Goal: Transaction & Acquisition: Purchase product/service

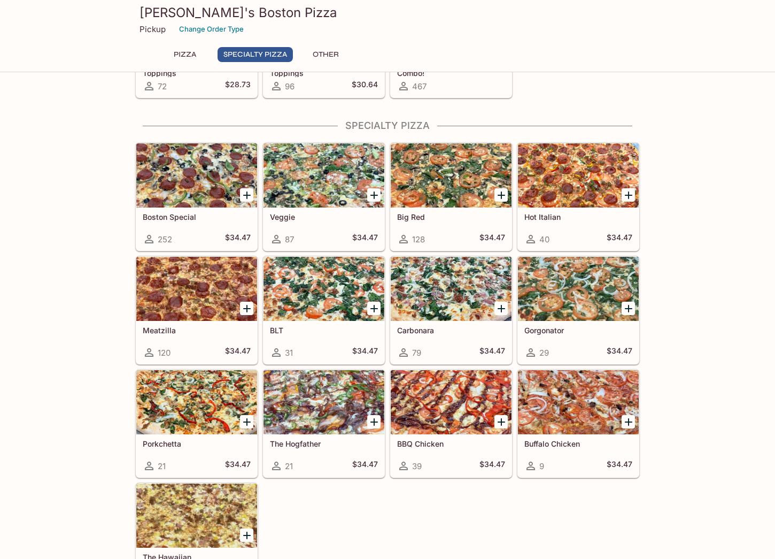
scroll to position [587, 0]
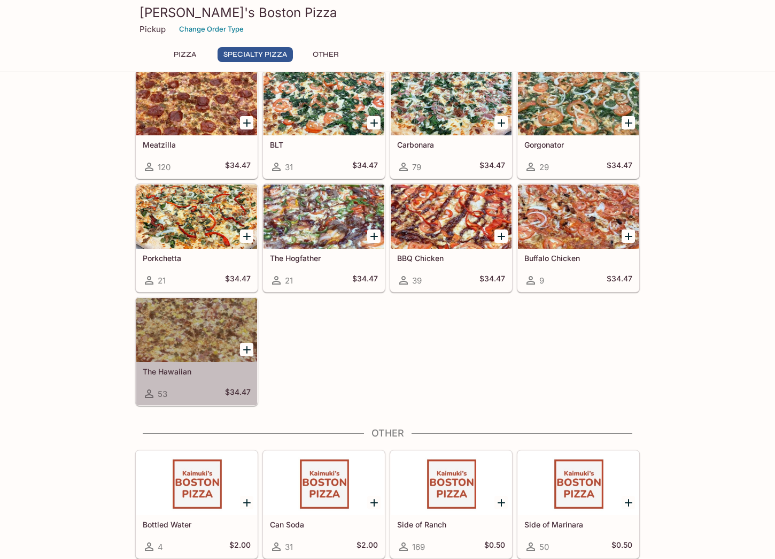
click at [201, 324] on div at bounding box center [196, 330] width 121 height 64
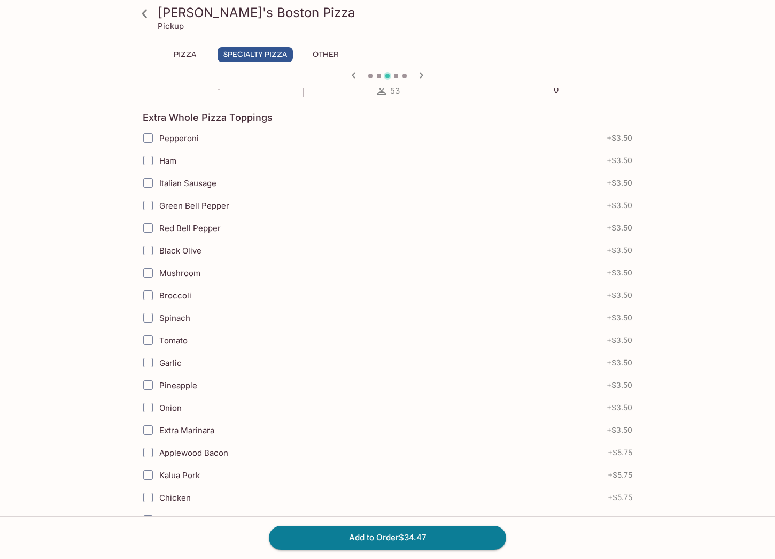
scroll to position [353, 0]
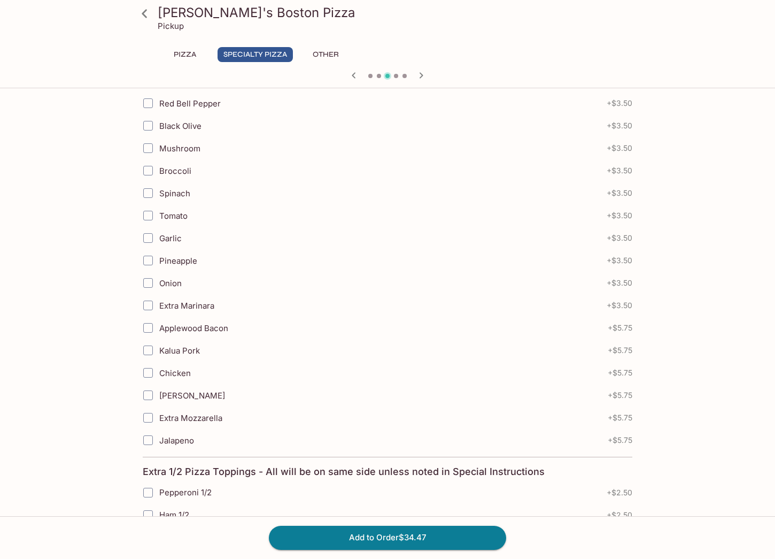
click at [204, 304] on span "Extra Marinara" at bounding box center [186, 305] width 55 height 10
click at [159, 304] on input "Extra Marinara" at bounding box center [147, 305] width 21 height 21
checkbox input "true"
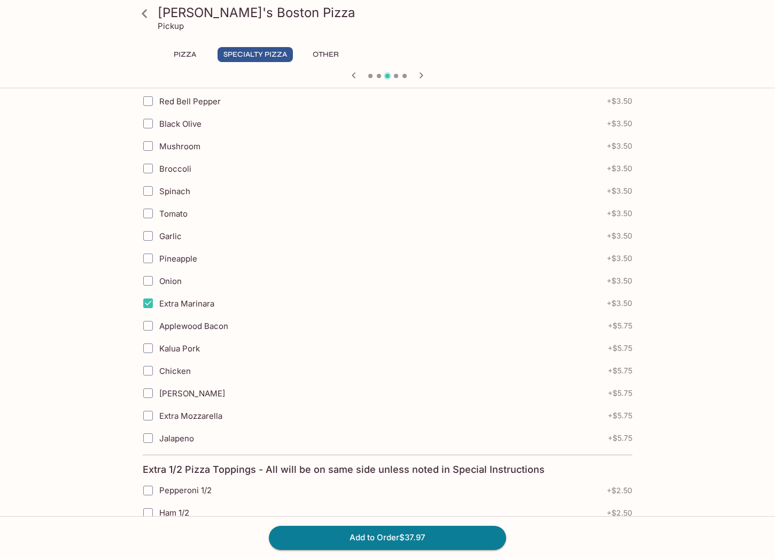
click at [174, 280] on span "Onion" at bounding box center [170, 281] width 22 height 10
click at [159, 280] on input "Onion" at bounding box center [147, 280] width 21 height 21
checkbox input "true"
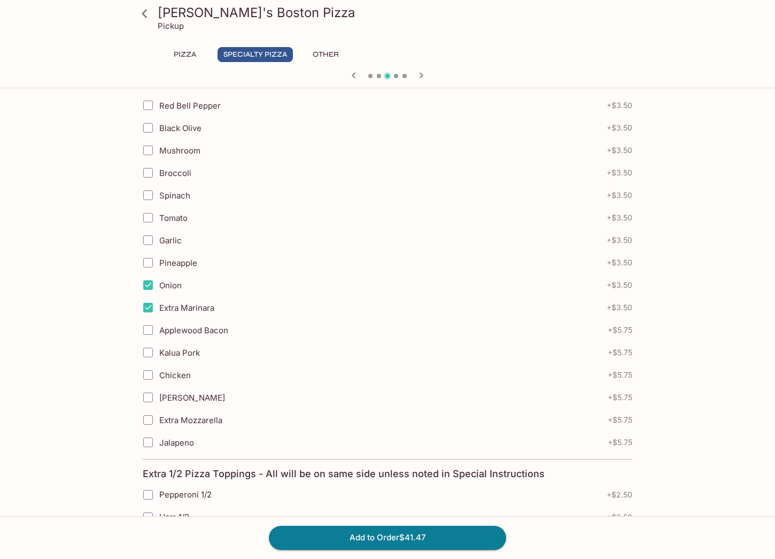
scroll to position [336, 0]
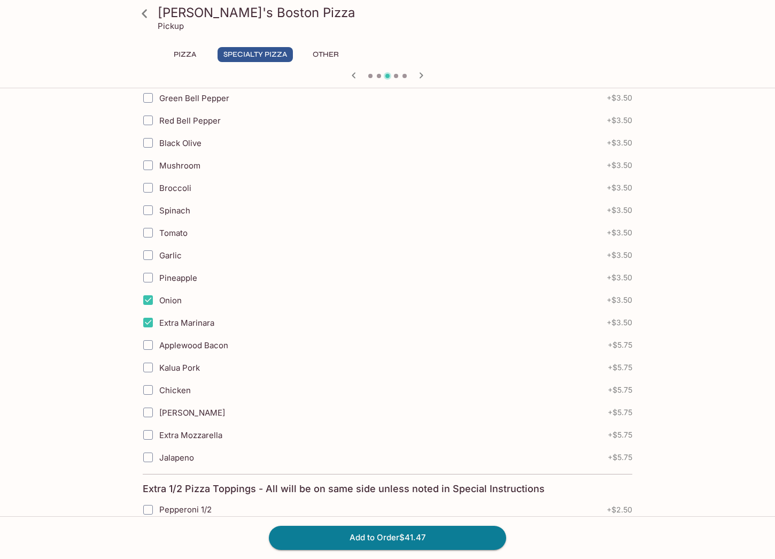
click at [176, 279] on span "Pineapple" at bounding box center [178, 278] width 38 height 10
click at [159, 279] on input "Pineapple" at bounding box center [147, 277] width 21 height 21
checkbox input "true"
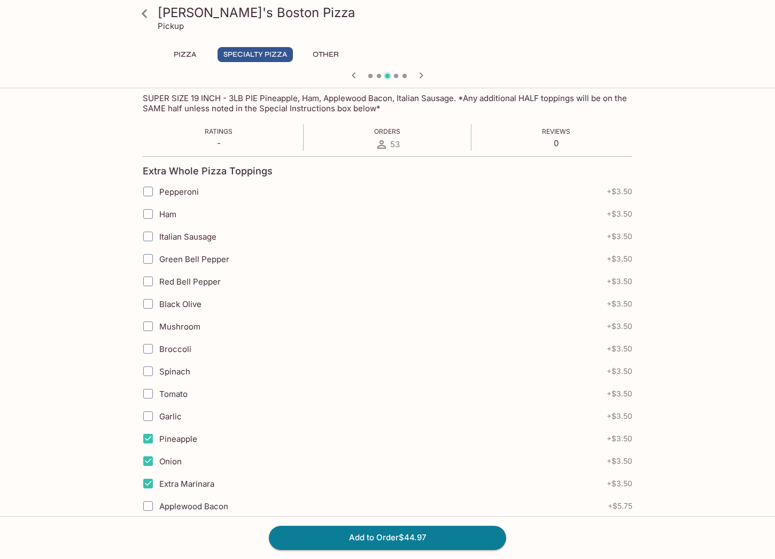
scroll to position [198, 0]
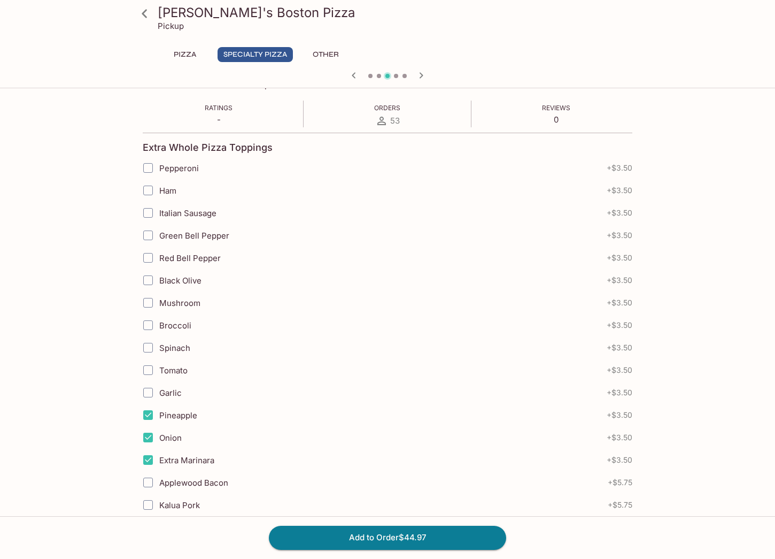
click at [136, 0] on div at bounding box center [144, 13] width 27 height 27
